Goal: Transaction & Acquisition: Purchase product/service

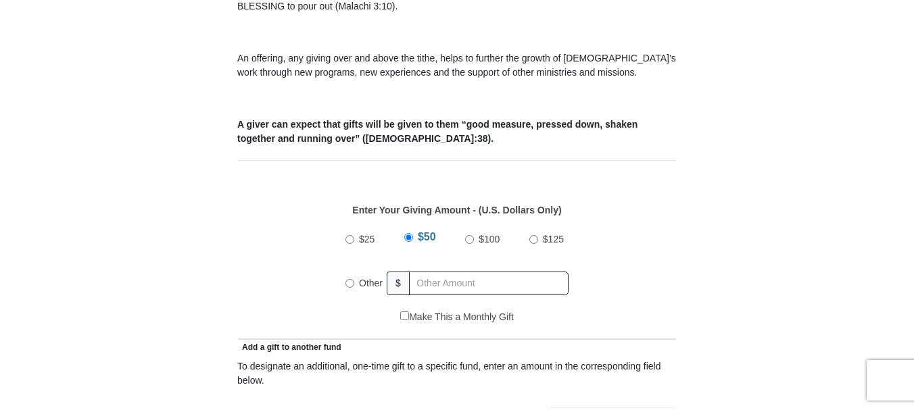
scroll to position [541, 0]
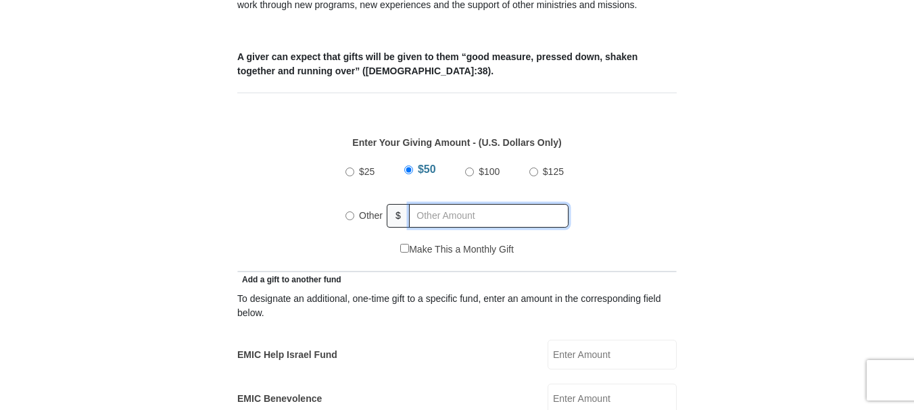
radio input "true"
click at [455, 204] on input "text" at bounding box center [491, 216] width 155 height 24
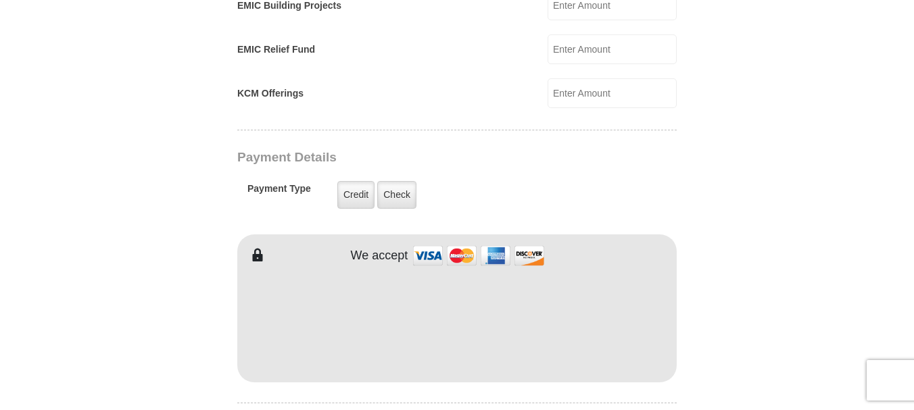
scroll to position [1014, 0]
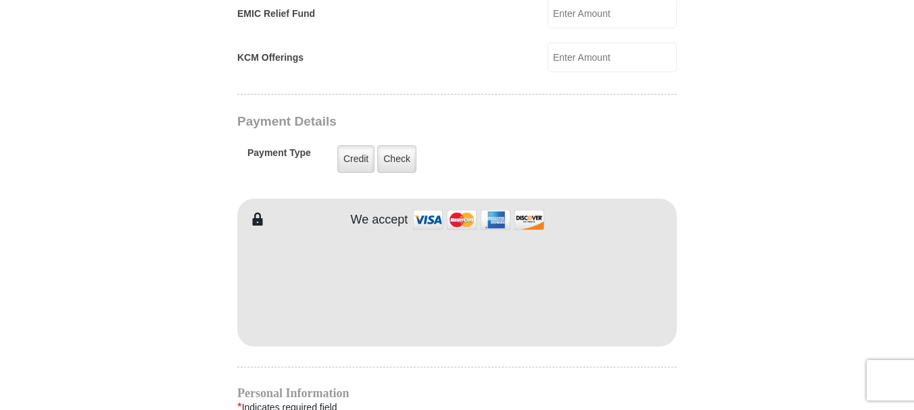
type input "405"
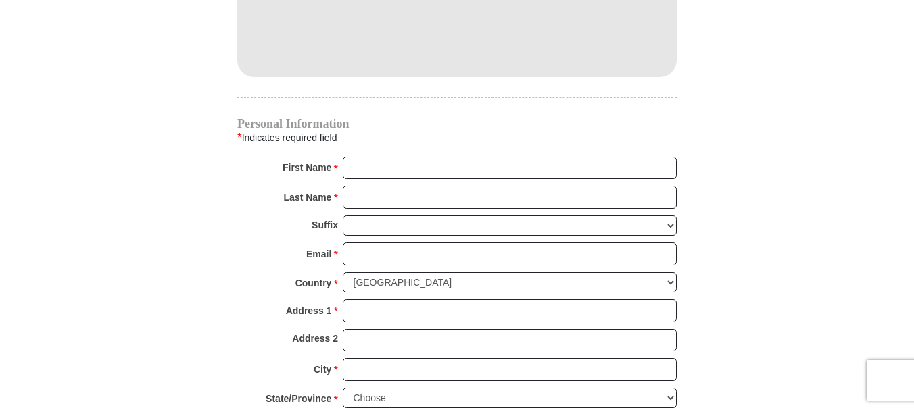
scroll to position [1285, 0]
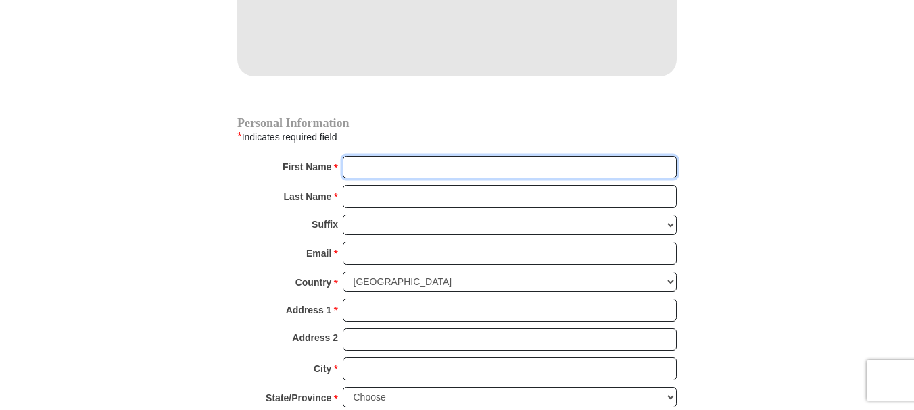
click at [386, 156] on input "First Name *" at bounding box center [510, 167] width 334 height 23
type input "Amay and [DEMOGRAPHIC_DATA]"
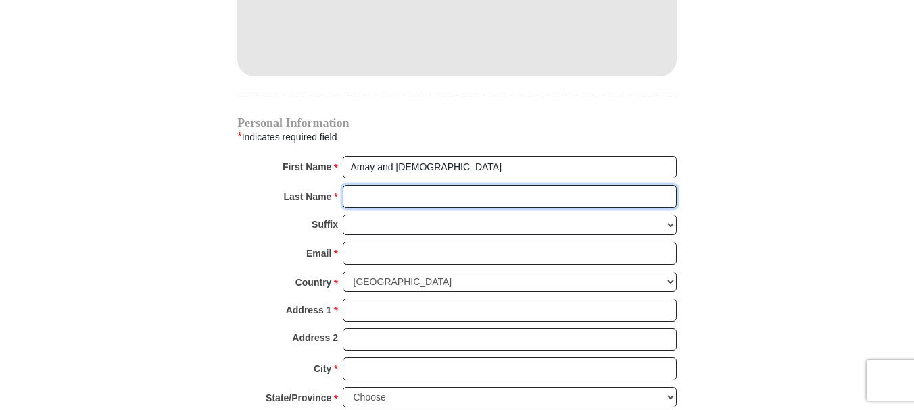
click at [371, 185] on input "Last Name *" at bounding box center [510, 196] width 334 height 23
type input "[PERSON_NAME]"
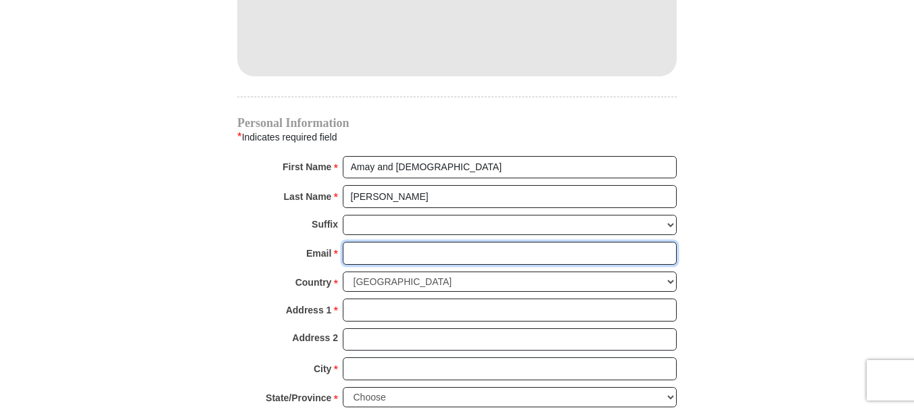
type input "[EMAIL_ADDRESS][DOMAIN_NAME]"
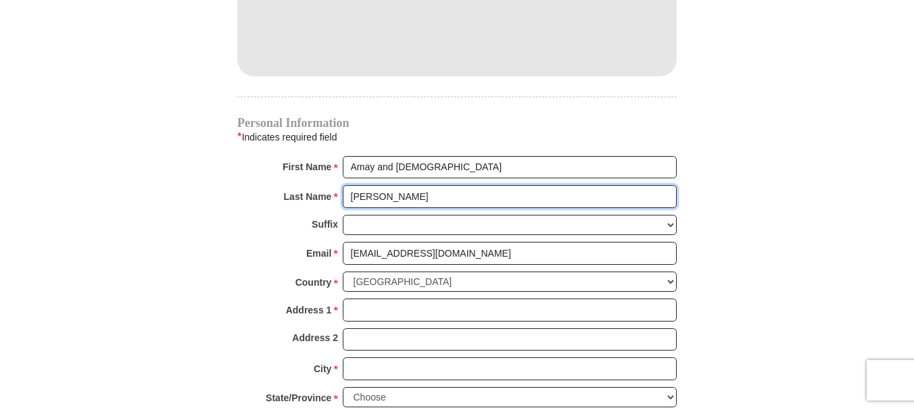
scroll to position [1352, 0]
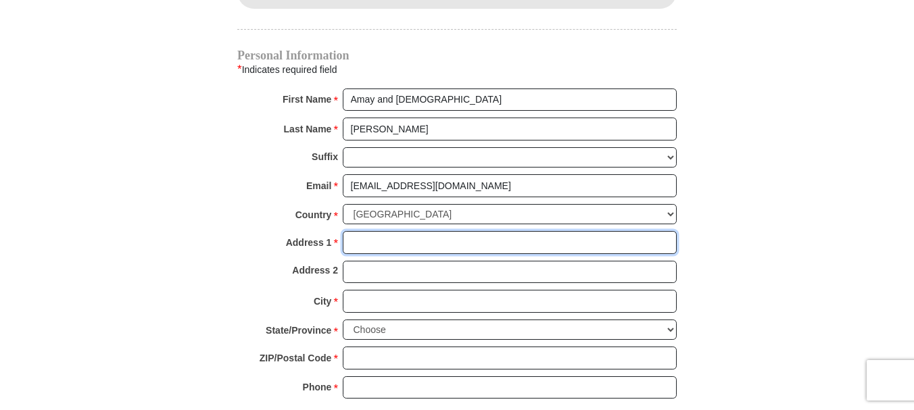
click at [414, 231] on input "Address 1 *" at bounding box center [510, 242] width 334 height 23
type input "[STREET_ADDRESS]"
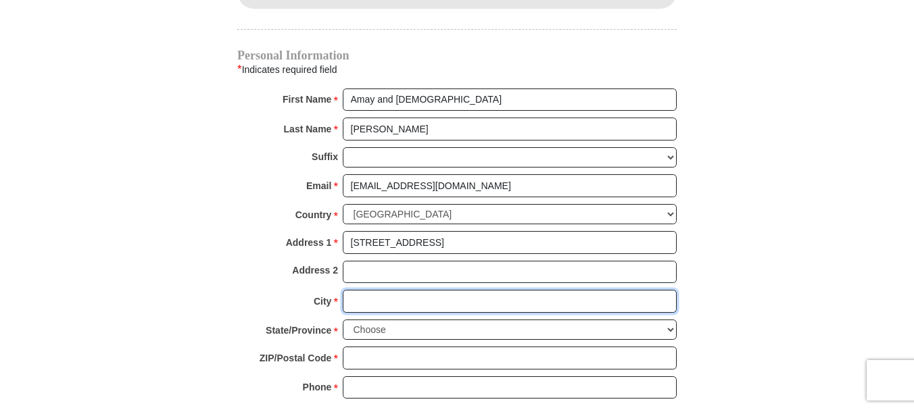
click at [435, 290] on input "City *" at bounding box center [510, 301] width 334 height 23
click at [442, 290] on input "City *" at bounding box center [510, 301] width 334 height 23
type input "[GEOGRAPHIC_DATA]"
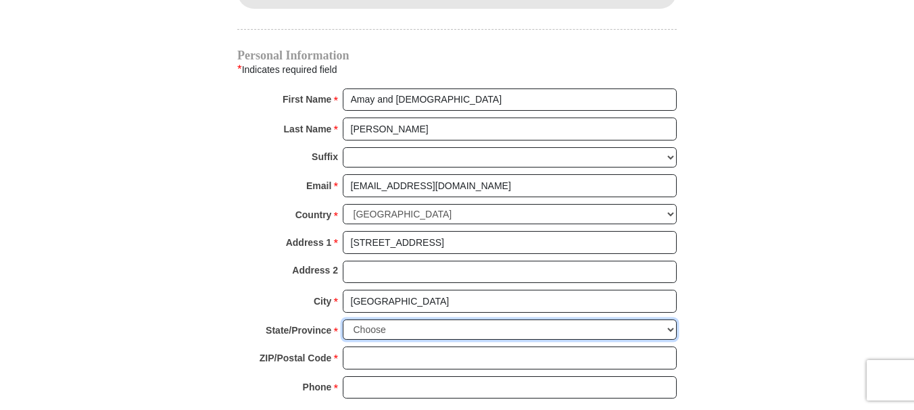
click at [417, 320] on select "Choose [US_STATE] [US_STATE] [US_STATE] [US_STATE] [US_STATE] Armed Forces Amer…" at bounding box center [510, 330] width 334 height 21
select select "FL"
click at [343, 320] on select "Choose [US_STATE] [US_STATE] [US_STATE] [US_STATE] [US_STATE] Armed Forces Amer…" at bounding box center [510, 330] width 334 height 21
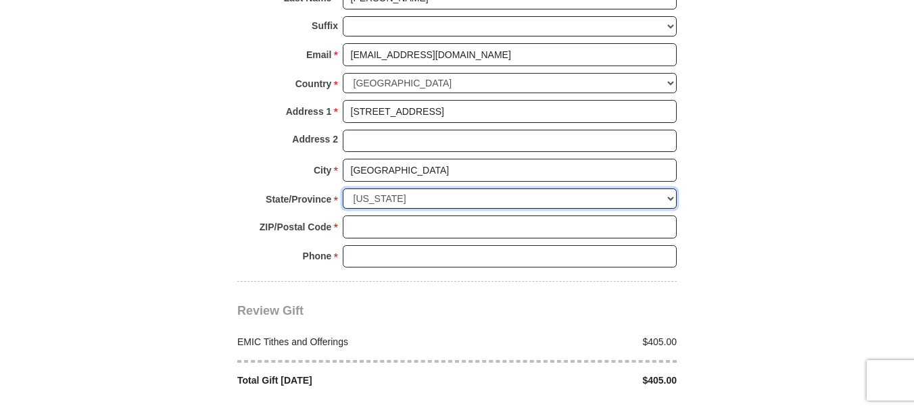
scroll to position [1488, 0]
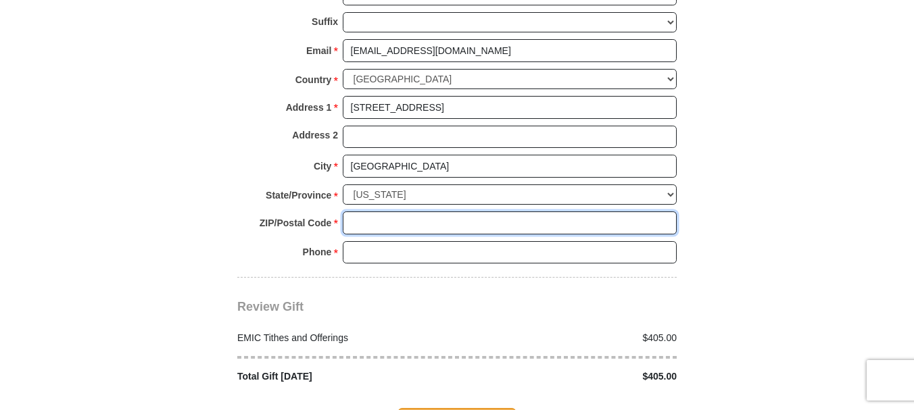
click at [395, 212] on input "ZIP/Postal Code *" at bounding box center [510, 223] width 334 height 23
type input "32258"
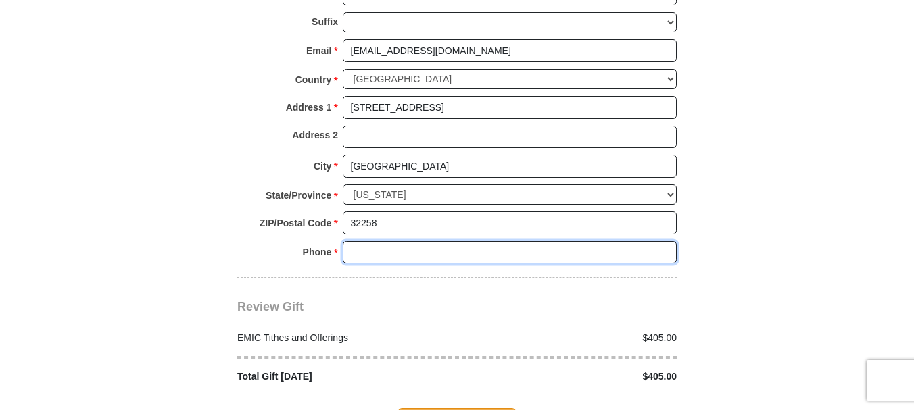
click at [410, 241] on input "Phone * *" at bounding box center [510, 252] width 334 height 23
type input "9046736456"
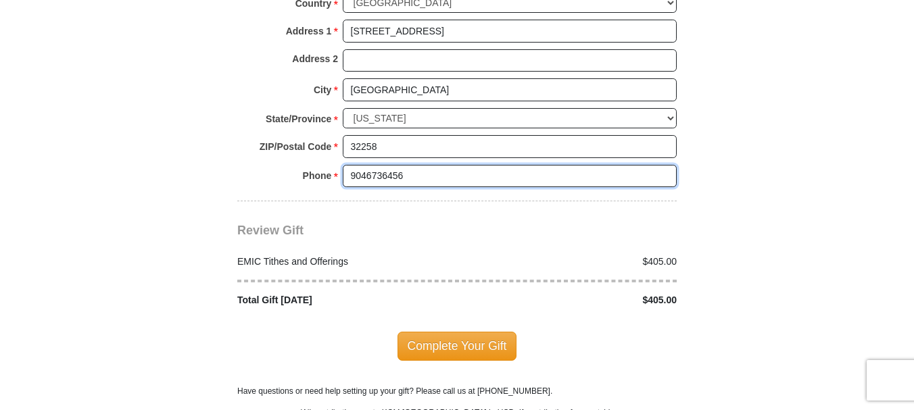
scroll to position [1623, 0]
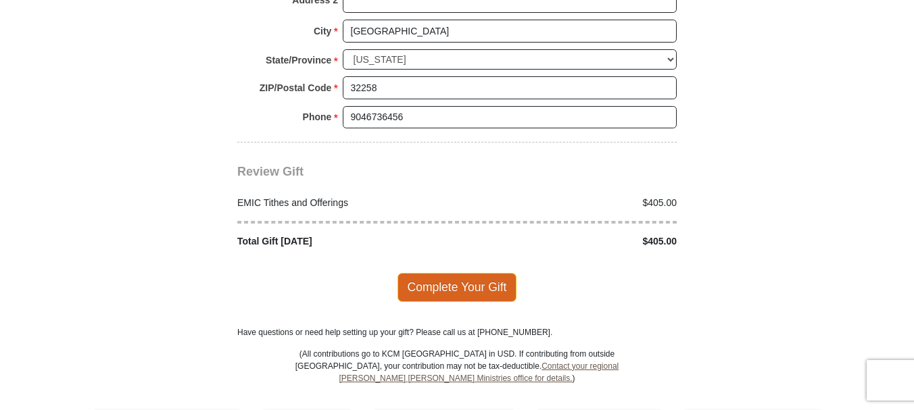
click at [471, 273] on span "Complete Your Gift" at bounding box center [458, 287] width 120 height 28
